Goal: Find specific page/section: Find specific page/section

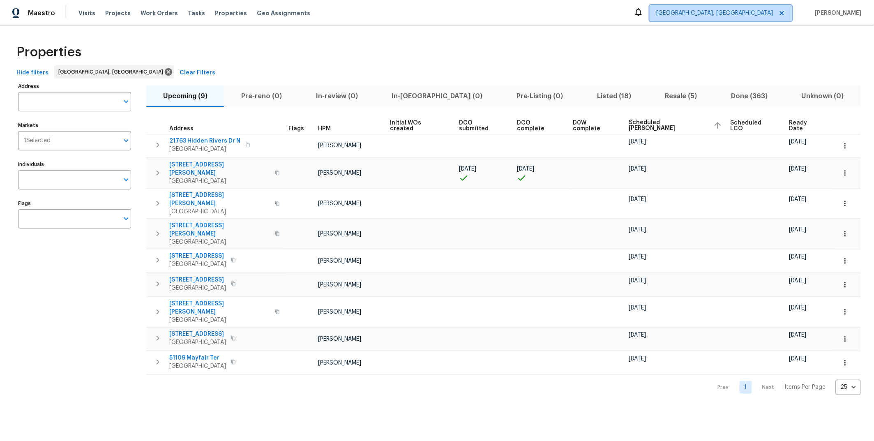
click at [750, 13] on span "[GEOGRAPHIC_DATA], [GEOGRAPHIC_DATA]" at bounding box center [714, 13] width 117 height 8
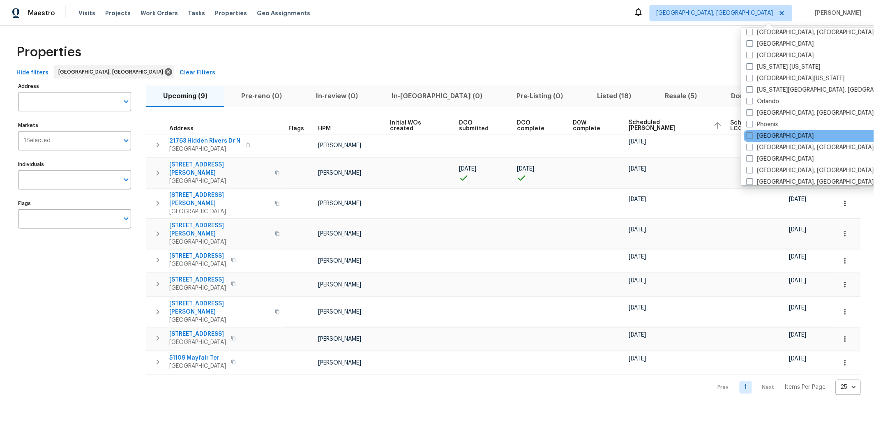
scroll to position [374, 0]
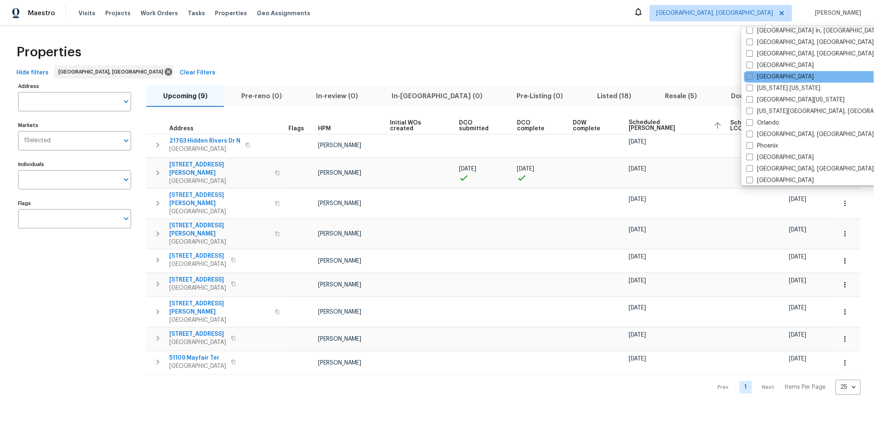
click at [749, 76] on span at bounding box center [749, 76] width 7 height 7
click at [749, 76] on input "[GEOGRAPHIC_DATA]" at bounding box center [748, 75] width 5 height 5
checkbox input "true"
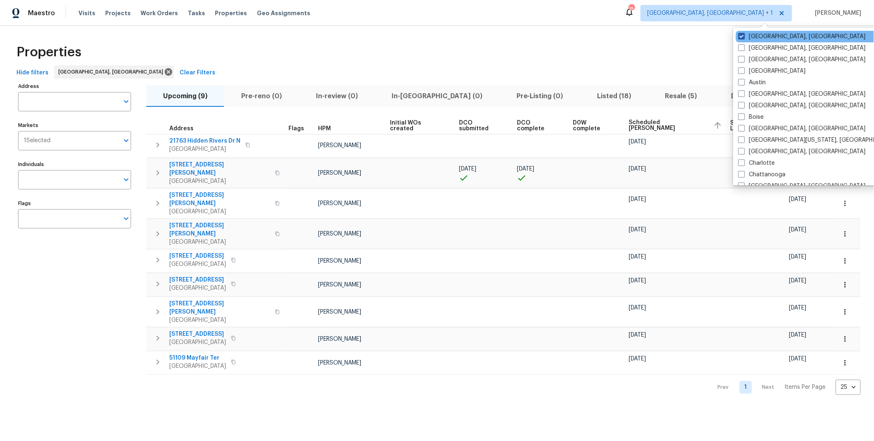
click at [742, 36] on span at bounding box center [741, 36] width 7 height 7
click at [742, 36] on input "[GEOGRAPHIC_DATA], [GEOGRAPHIC_DATA]" at bounding box center [740, 34] width 5 height 5
checkbox input "false"
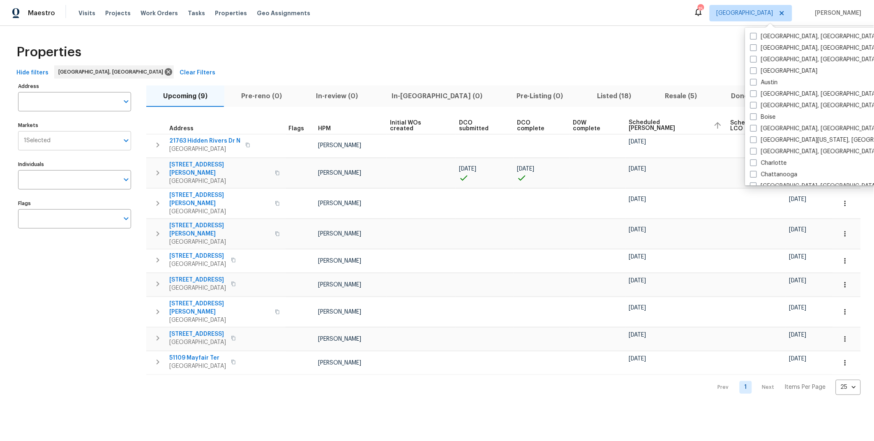
click at [63, 141] on input "Markets" at bounding box center [85, 140] width 68 height 19
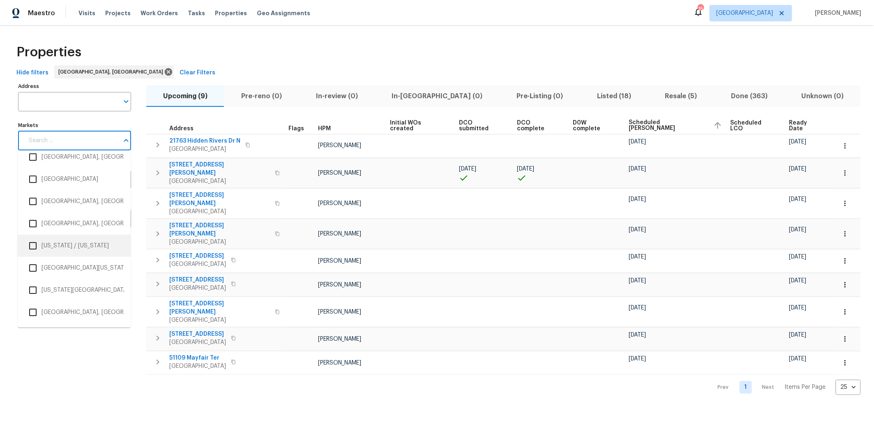
scroll to position [1029, 0]
click at [33, 182] on input "checkbox" at bounding box center [32, 179] width 17 height 17
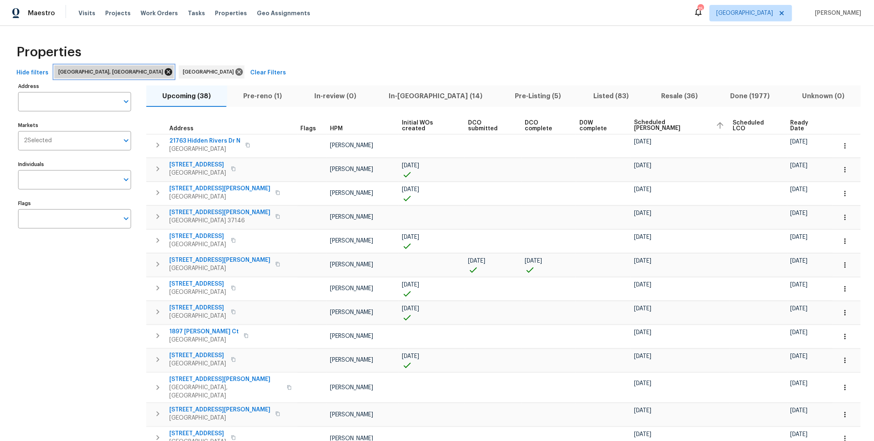
click at [165, 73] on icon at bounding box center [168, 71] width 7 height 7
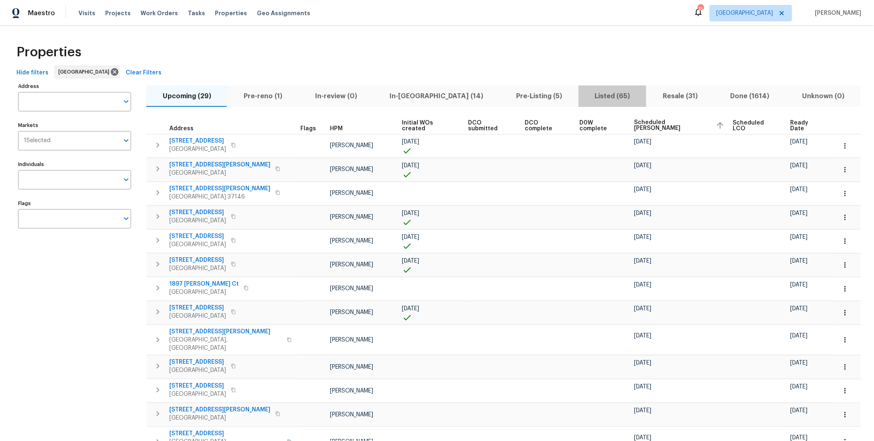
click at [583, 95] on span "Listed (65)" at bounding box center [612, 96] width 58 height 12
